Goal: Task Accomplishment & Management: Complete application form

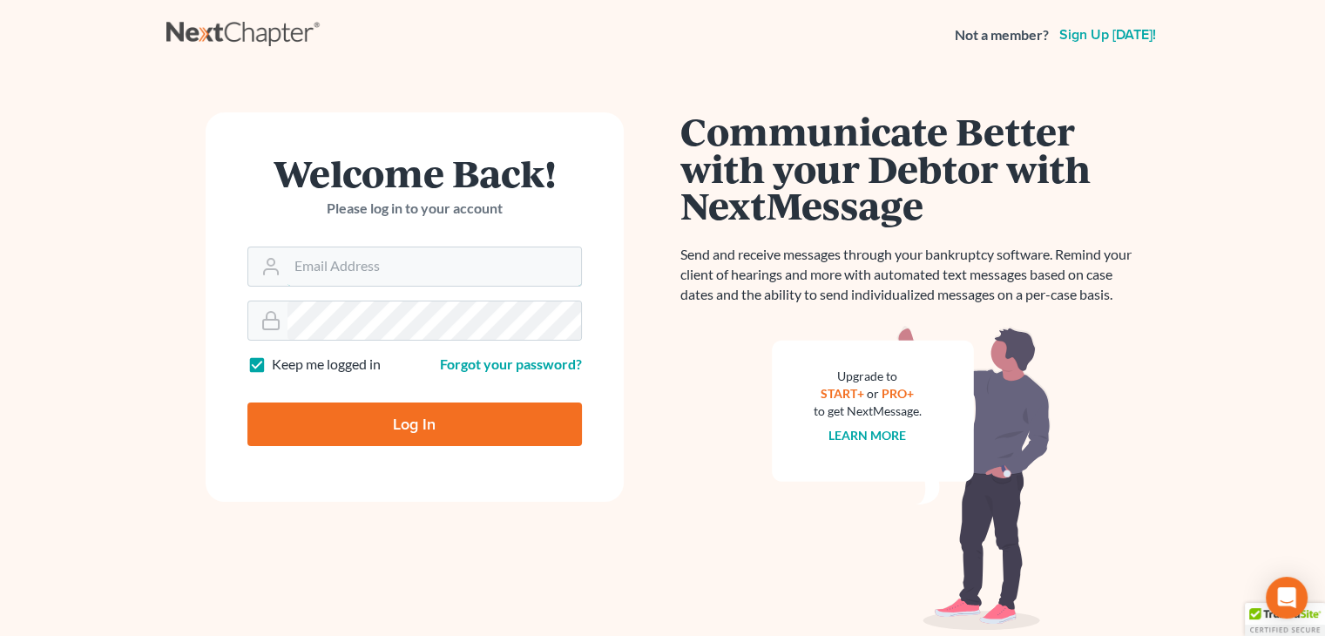
type input "support@courtsource123.com"
click at [376, 436] on input "Log In" at bounding box center [414, 424] width 334 height 44
type input "Thinking..."
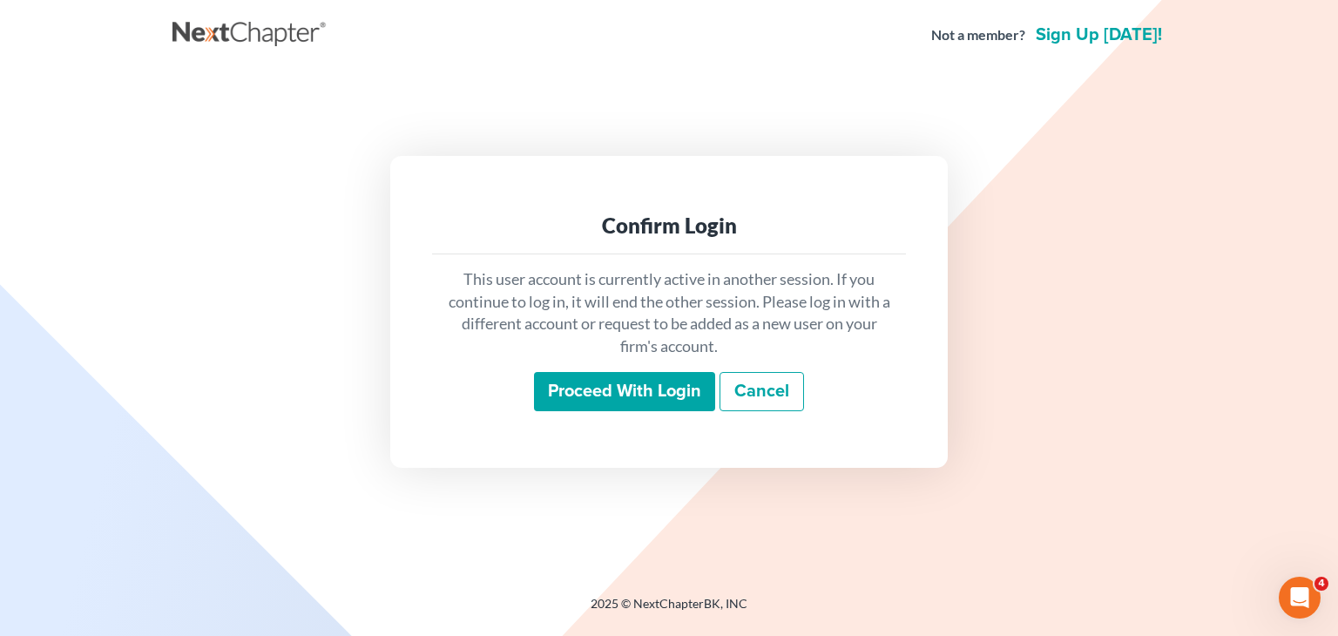
click at [634, 399] on input "Proceed with login" at bounding box center [624, 392] width 181 height 40
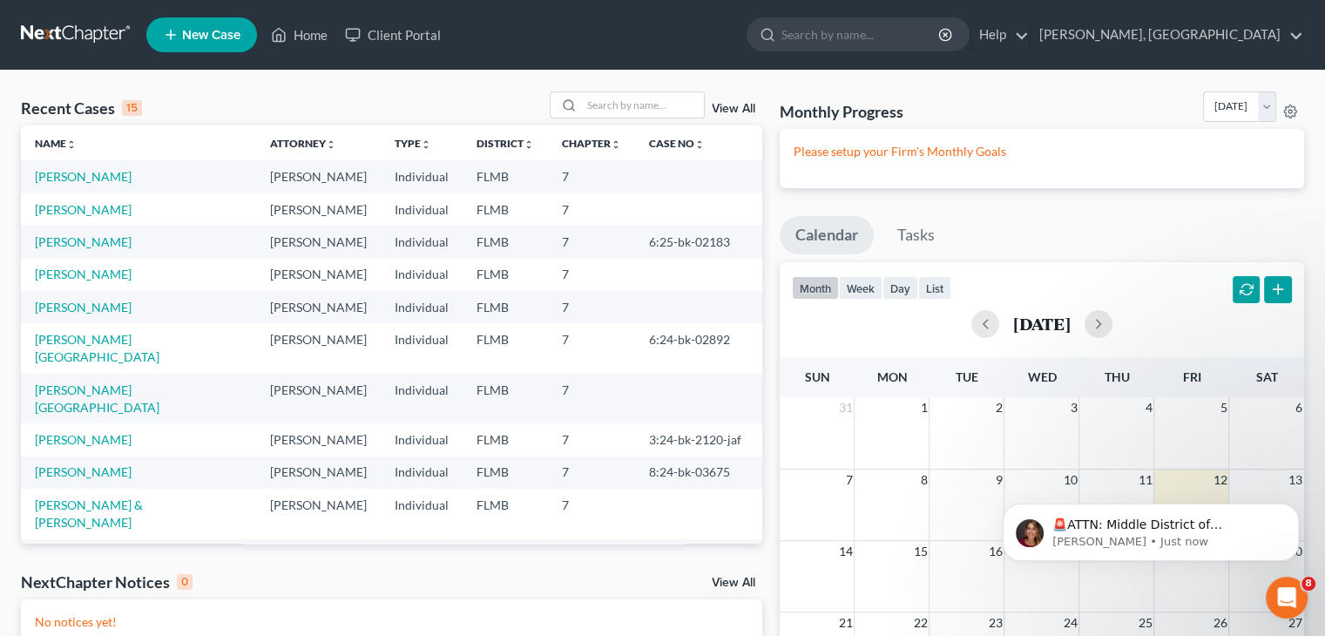
click at [213, 36] on span "New Case" at bounding box center [211, 35] width 58 height 13
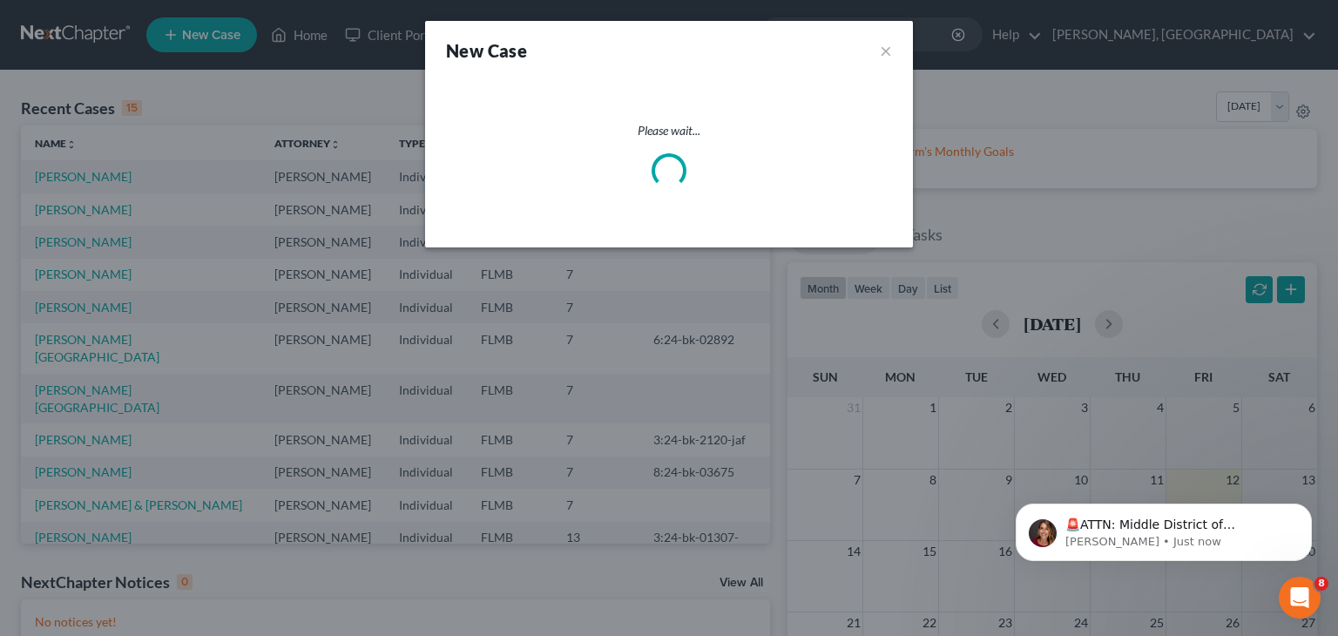
select select "15"
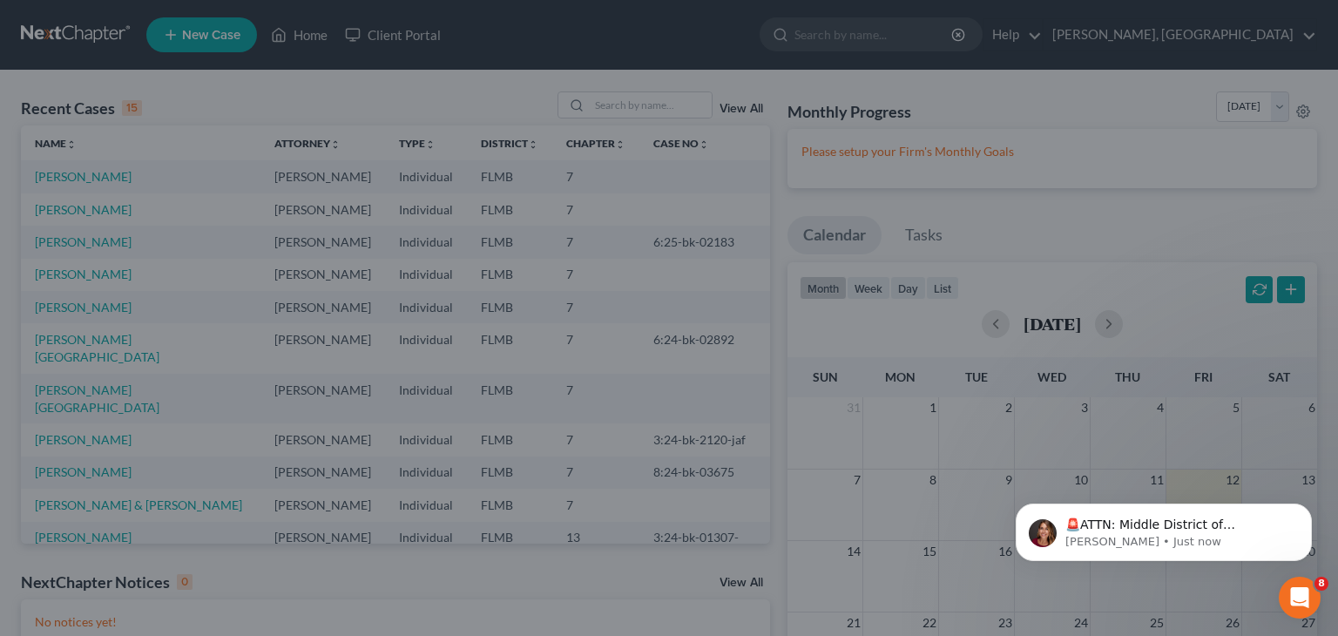
click at [213, 36] on div "New Case × Please select case type * Bankruptcy Bankruptcy What type of case wo…" at bounding box center [669, 318] width 1338 height 636
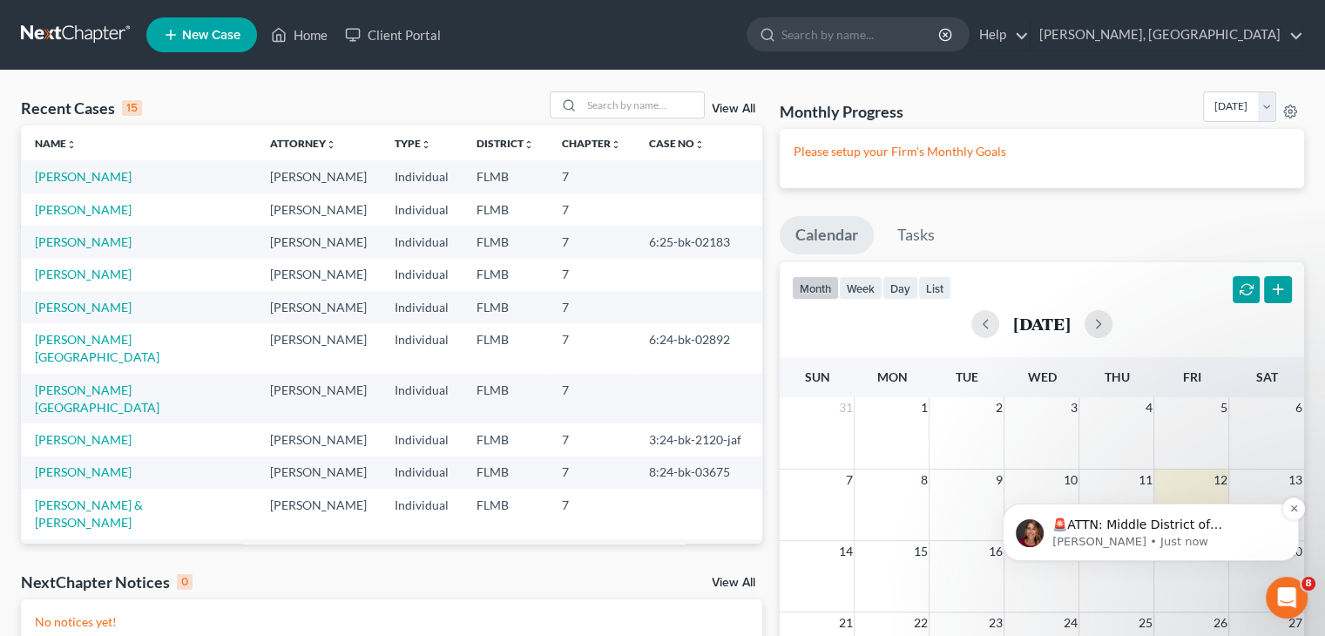
click at [1110, 536] on p "[PERSON_NAME] • Just now" at bounding box center [1164, 542] width 225 height 16
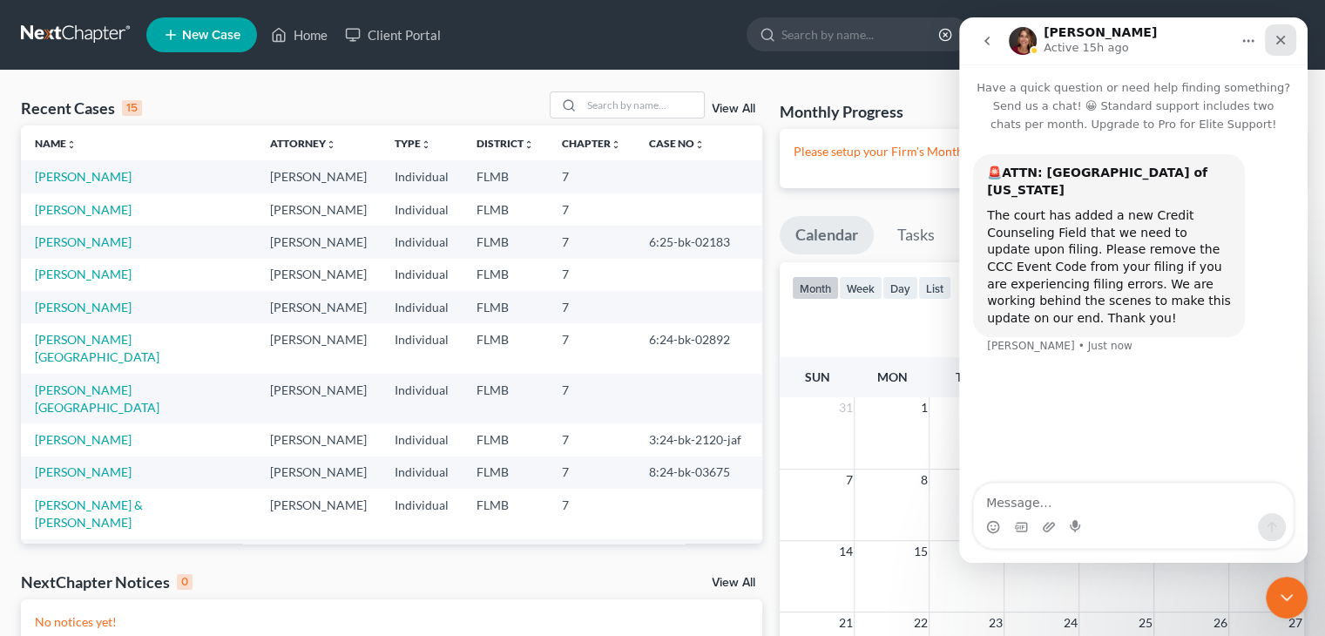
click at [1291, 44] on div "Close" at bounding box center [1279, 39] width 31 height 31
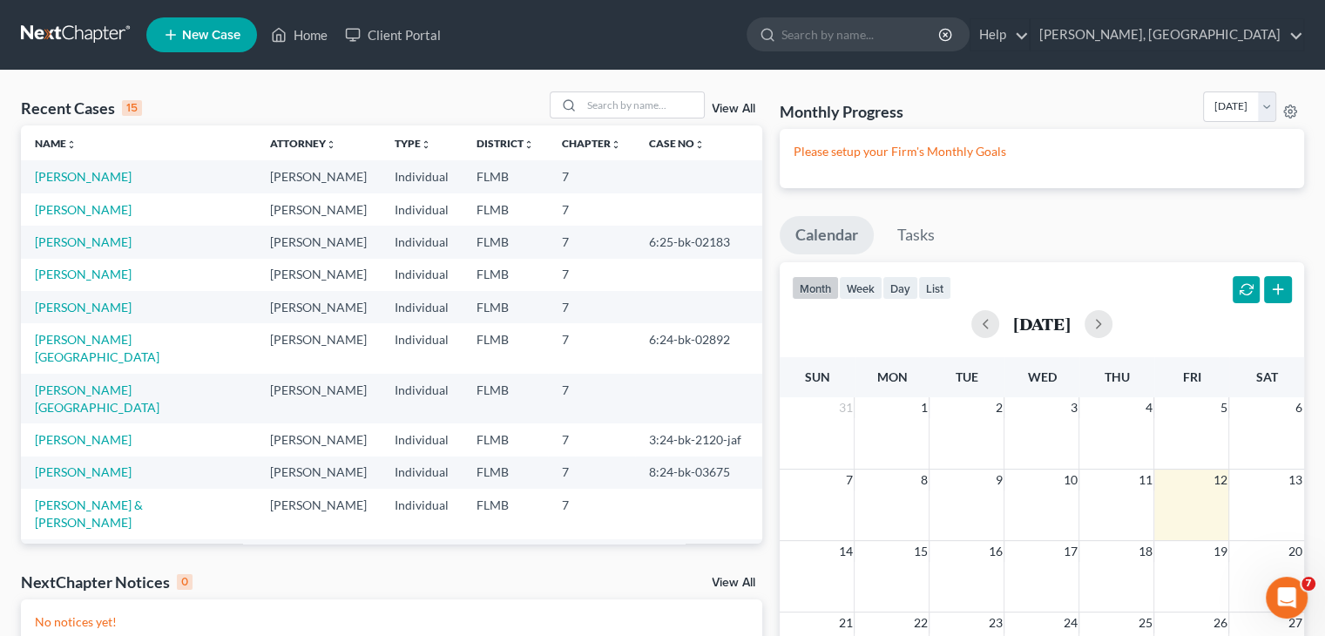
click at [199, 43] on link "New Case" at bounding box center [201, 34] width 111 height 35
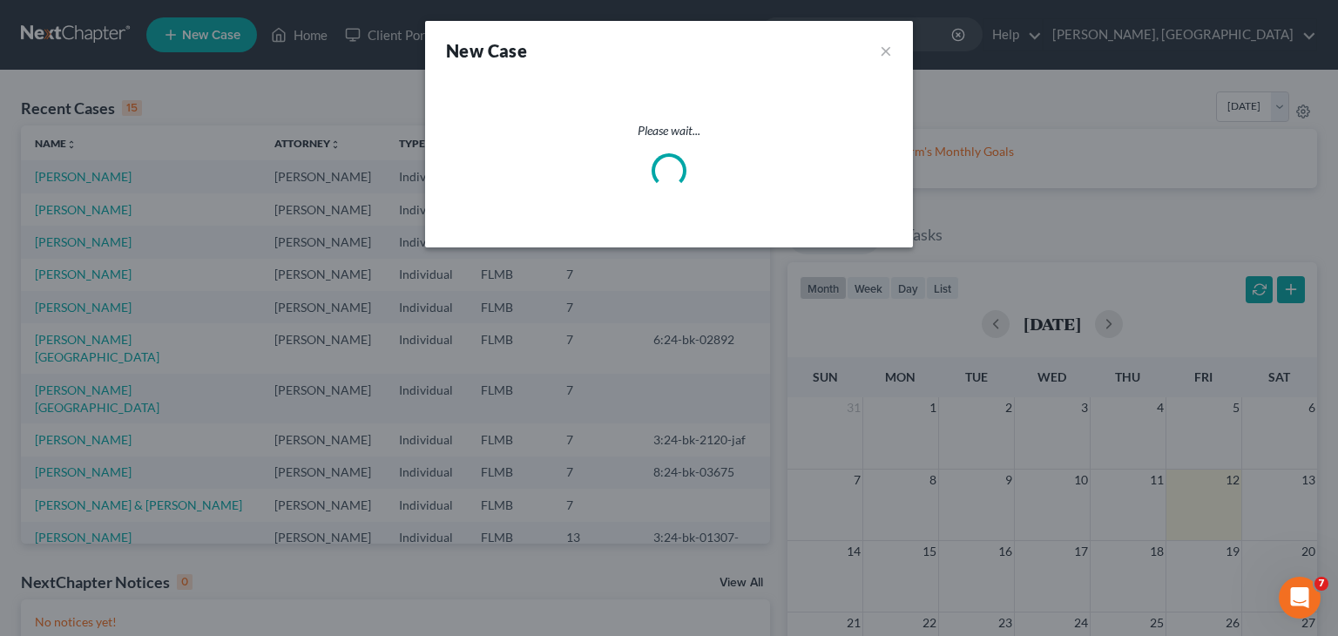
select select "15"
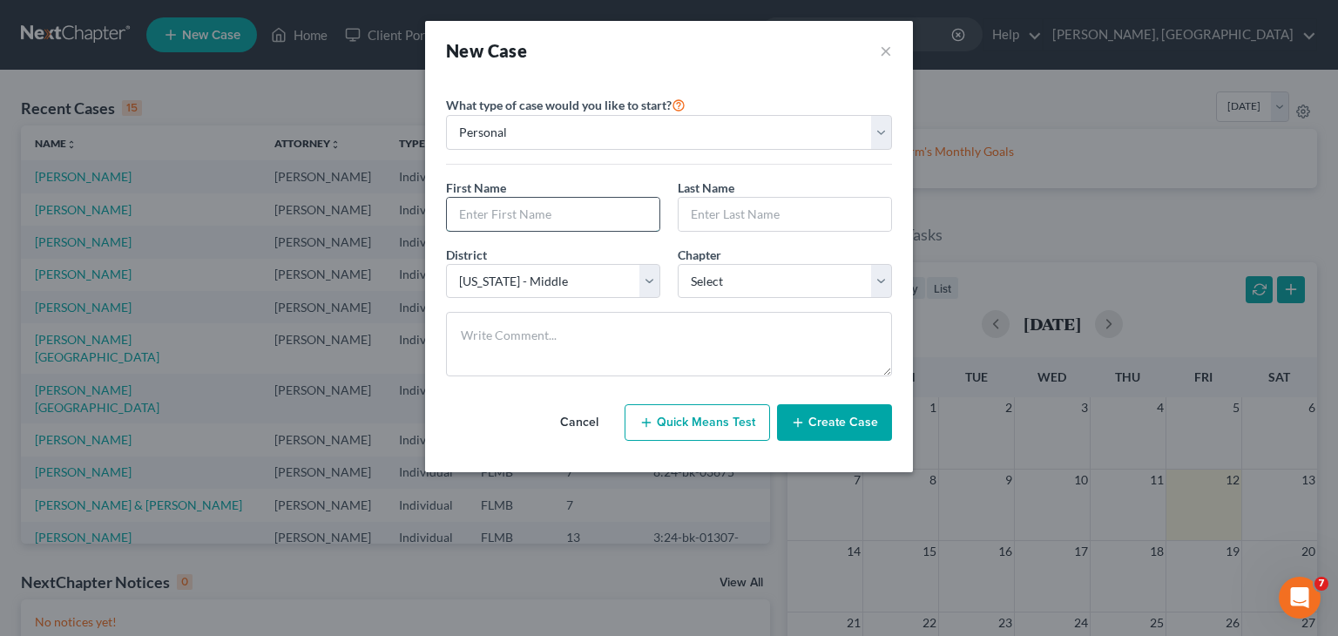
click at [561, 204] on input "text" at bounding box center [553, 214] width 212 height 33
type input "[PERSON_NAME]"
click at [728, 210] on input "text" at bounding box center [784, 214] width 212 height 33
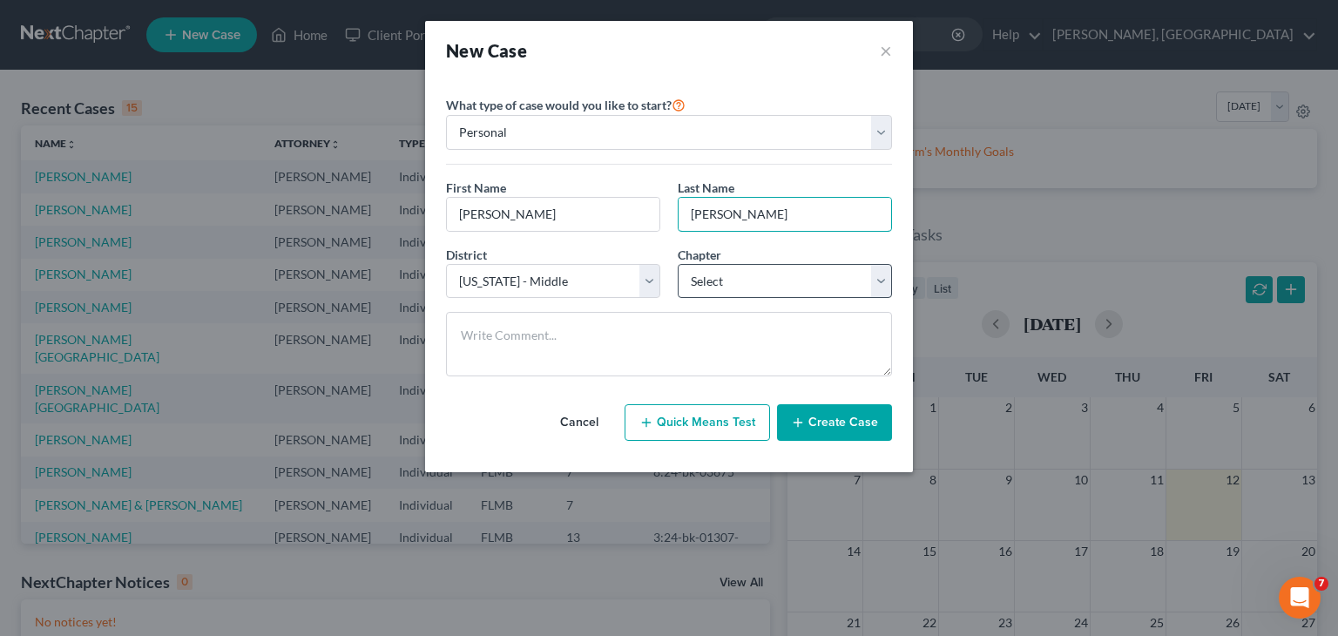
type input "[PERSON_NAME]"
click at [887, 290] on select "Select 7 11 12 13" at bounding box center [785, 281] width 214 height 35
select select "0"
click at [678, 264] on select "Select 7 11 12 13" at bounding box center [785, 281] width 214 height 35
click at [826, 419] on button "Create Case" at bounding box center [834, 422] width 115 height 37
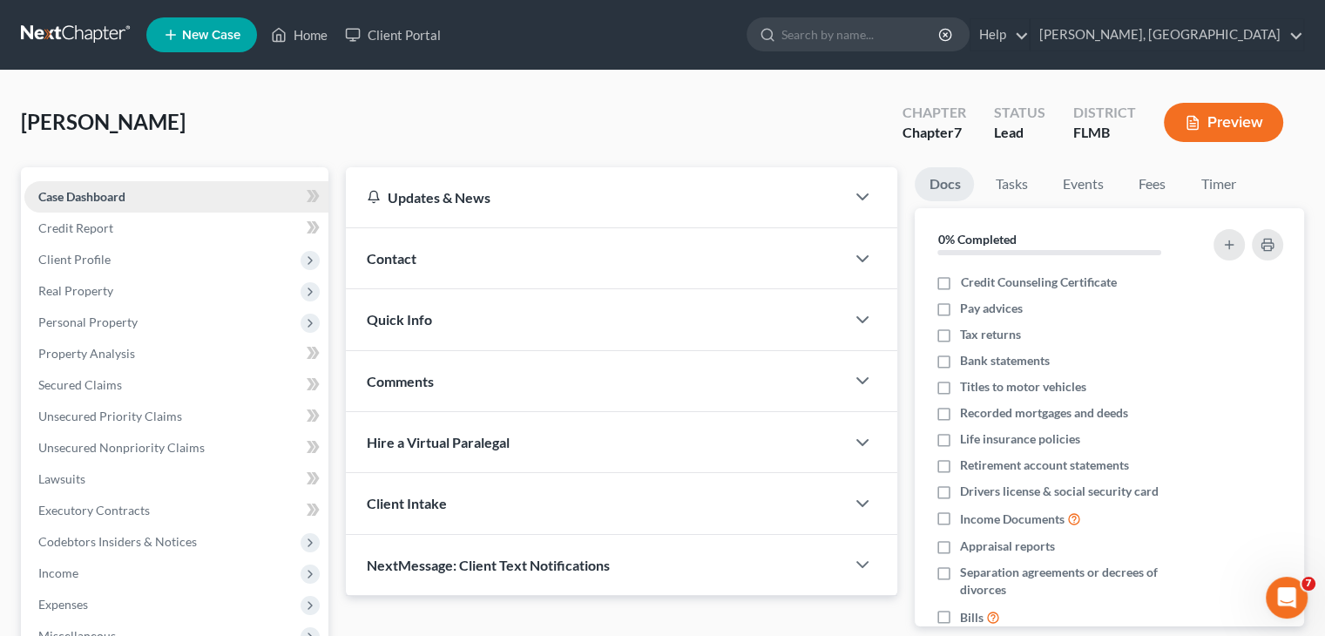
click at [101, 192] on span "Case Dashboard" at bounding box center [81, 196] width 87 height 15
drag, startPoint x: 636, startPoint y: 271, endPoint x: 617, endPoint y: 266, distance: 19.9
click at [617, 266] on div "Contact" at bounding box center [595, 258] width 499 height 60
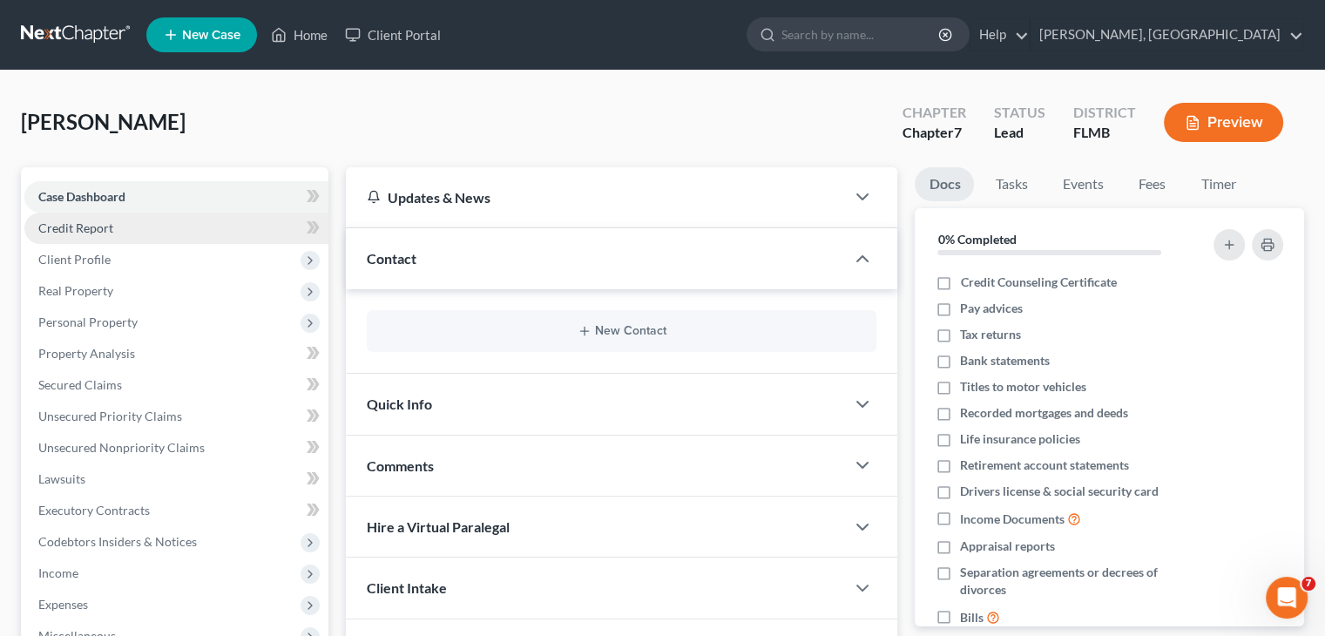
click at [156, 234] on link "Credit Report" at bounding box center [176, 227] width 304 height 31
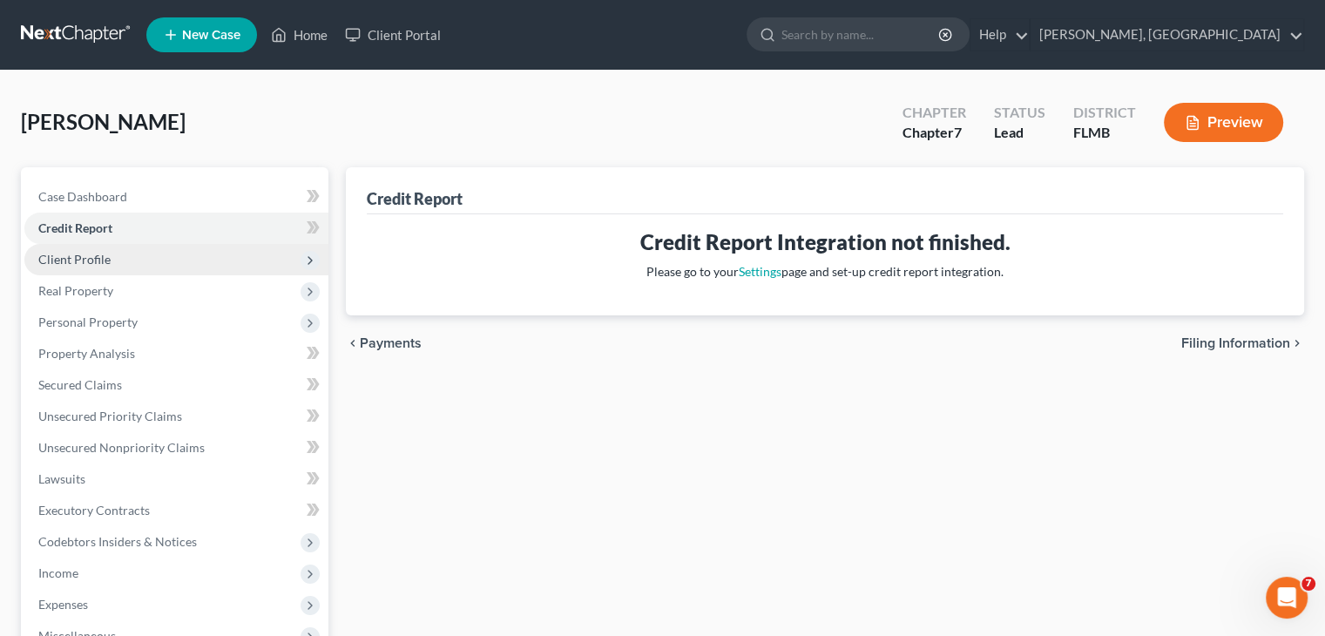
click at [110, 264] on span "Client Profile" at bounding box center [176, 259] width 304 height 31
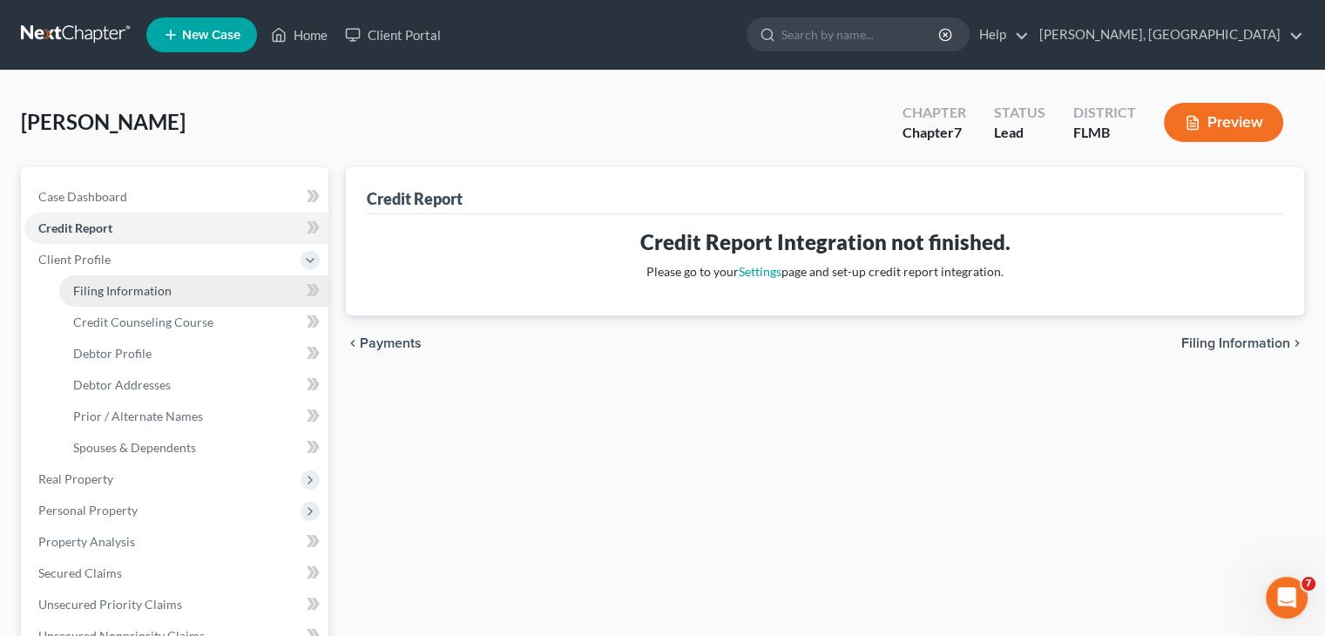
click at [109, 284] on span "Filing Information" at bounding box center [122, 290] width 98 height 15
select select "1"
select select "0"
select select "15"
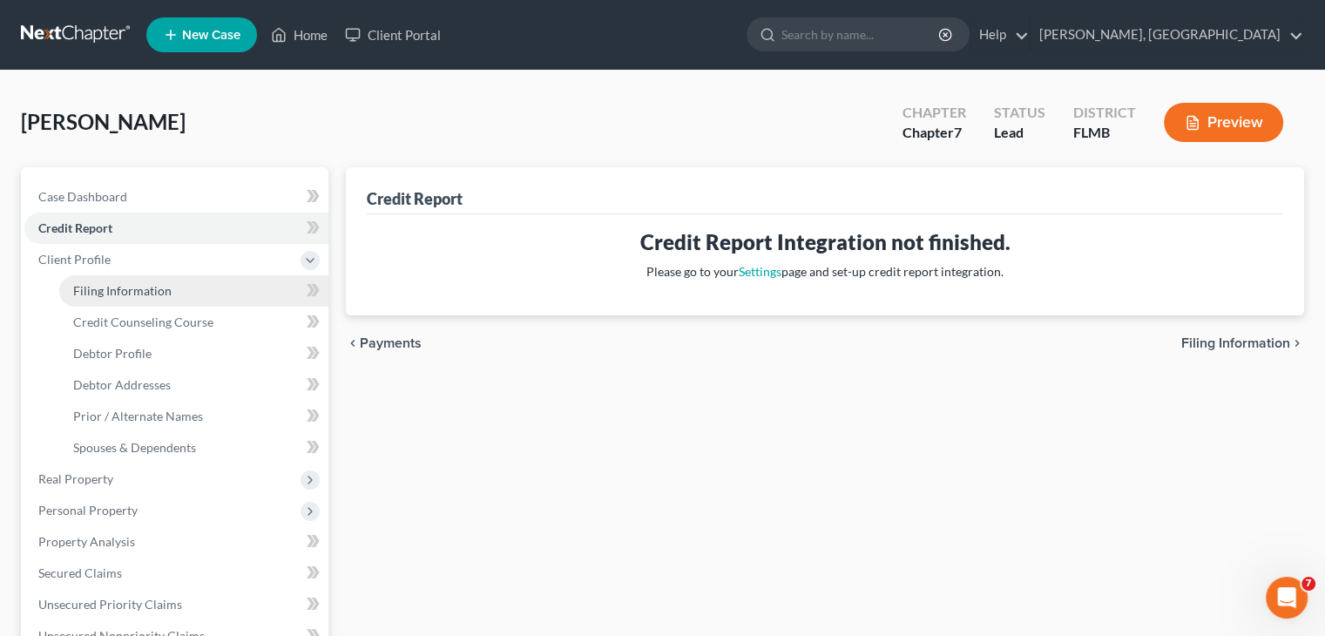
select select "9"
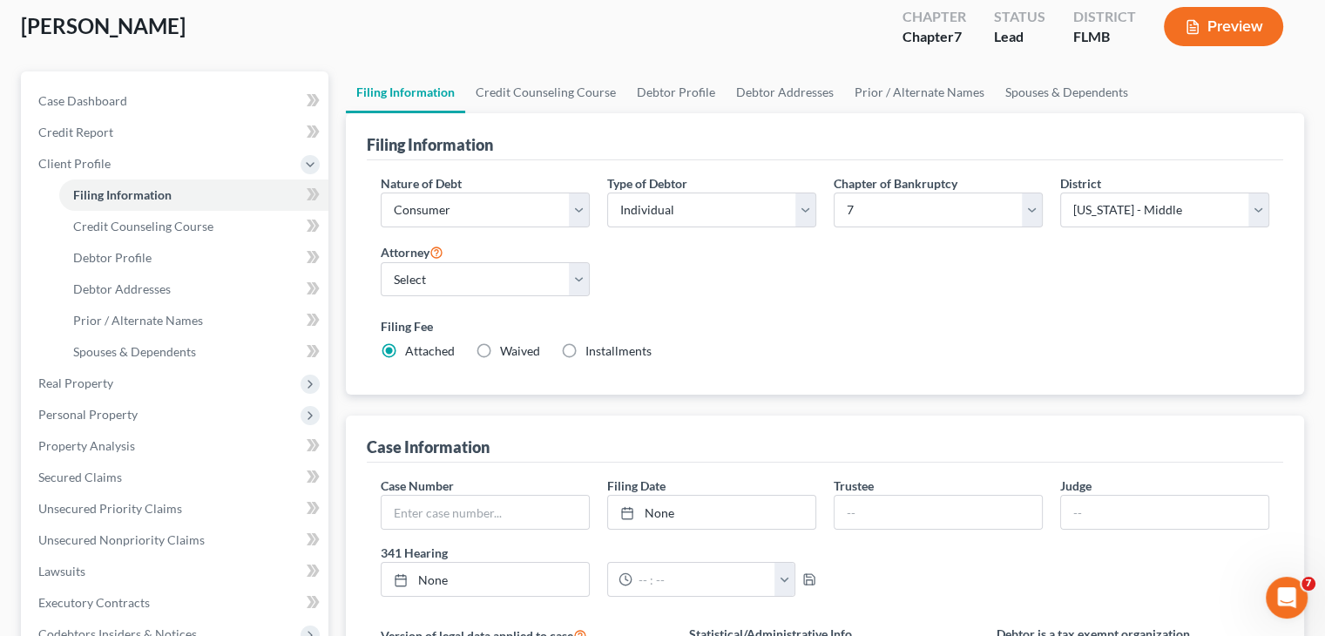
scroll to position [57, 0]
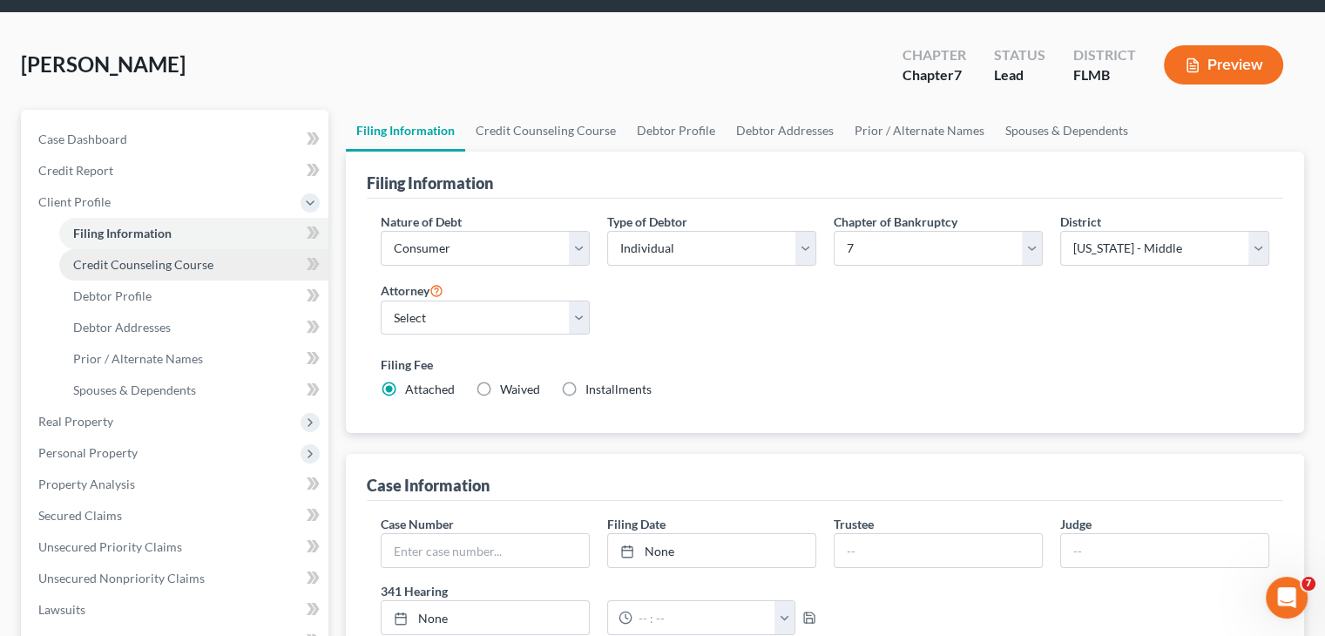
click at [206, 278] on link "Credit Counseling Course" at bounding box center [193, 264] width 269 height 31
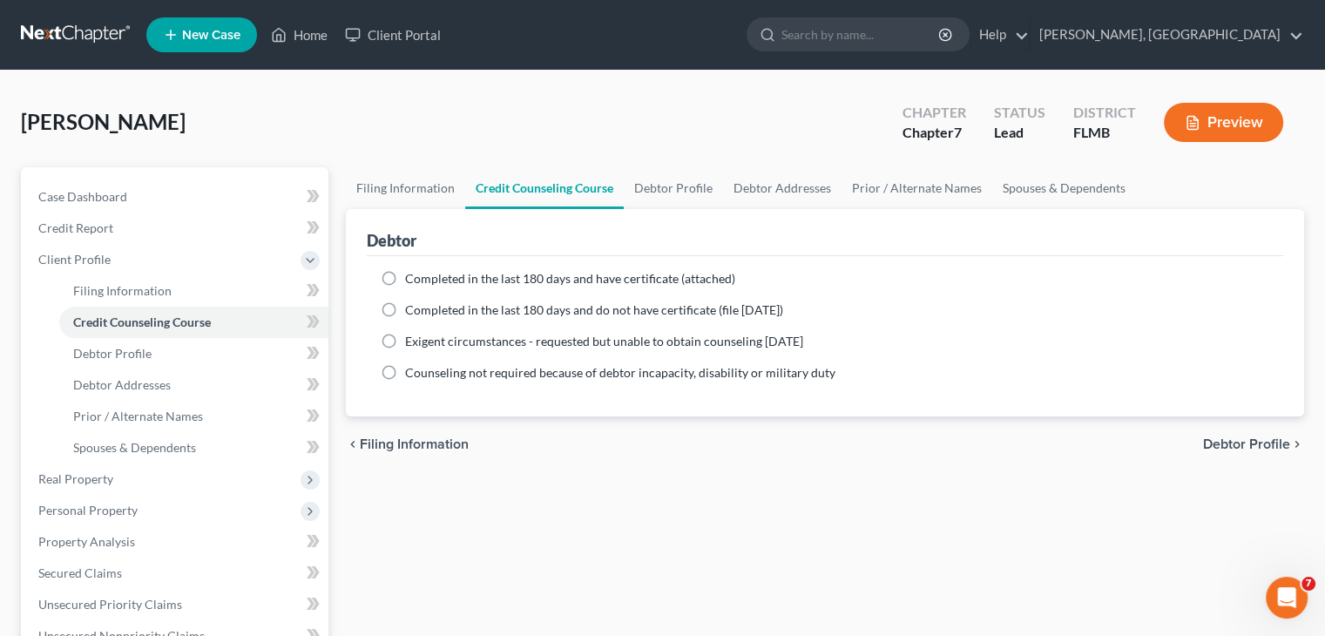
click at [405, 273] on label "Completed in the last 180 days and have certificate (attached)" at bounding box center [570, 278] width 330 height 17
click at [412, 273] on input "Completed in the last 180 days and have certificate (attached)" at bounding box center [417, 275] width 11 height 11
radio input "true"
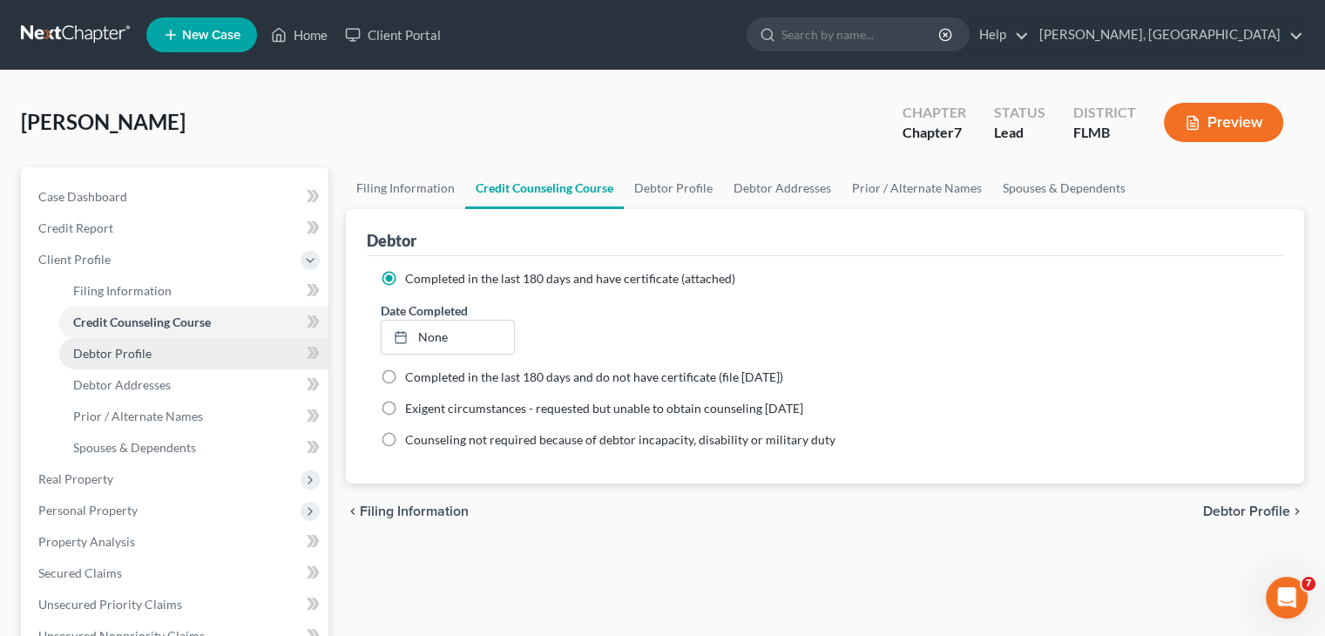
click at [120, 364] on link "Debtor Profile" at bounding box center [193, 353] width 269 height 31
select select "0"
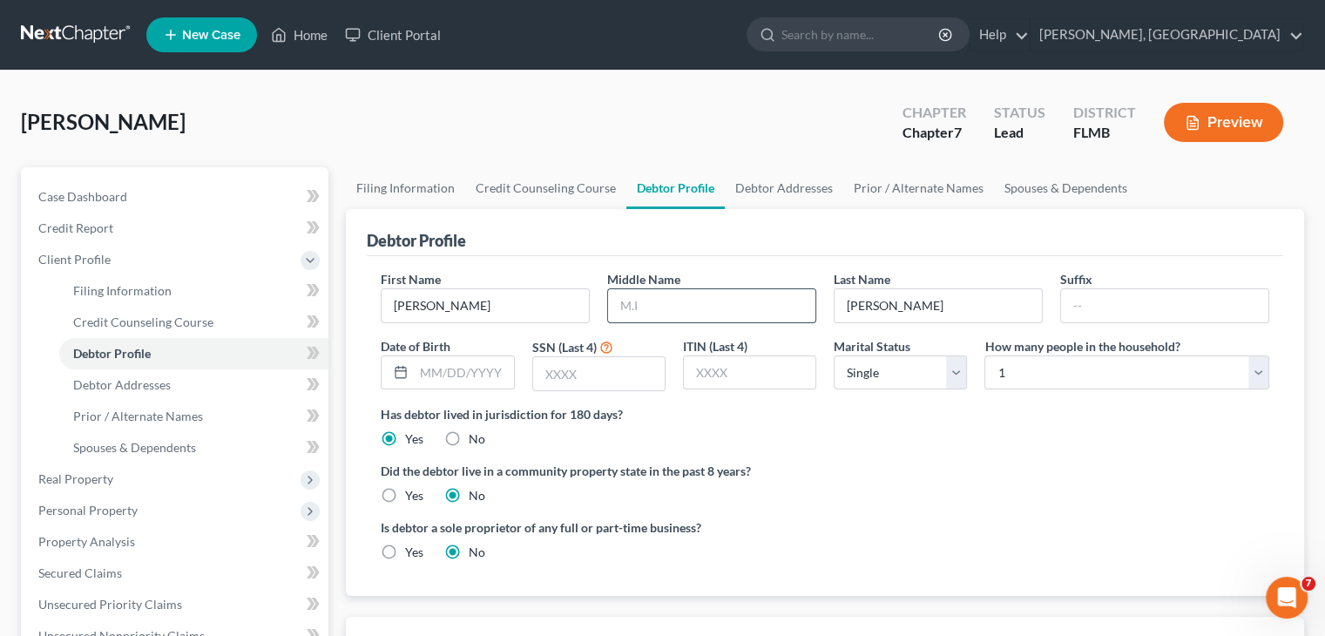
click at [662, 311] on input "text" at bounding box center [711, 305] width 207 height 33
